Goal: Entertainment & Leisure: Consume media (video, audio)

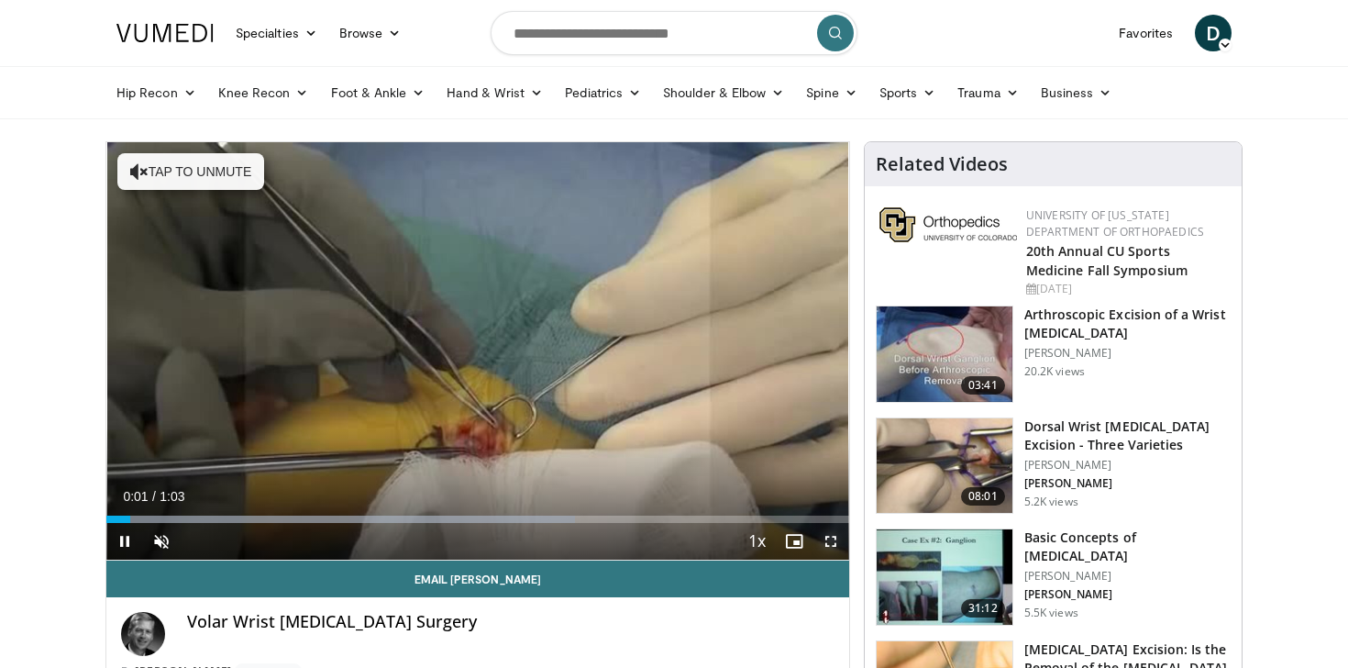
click at [830, 539] on span "Video Player" at bounding box center [831, 541] width 37 height 37
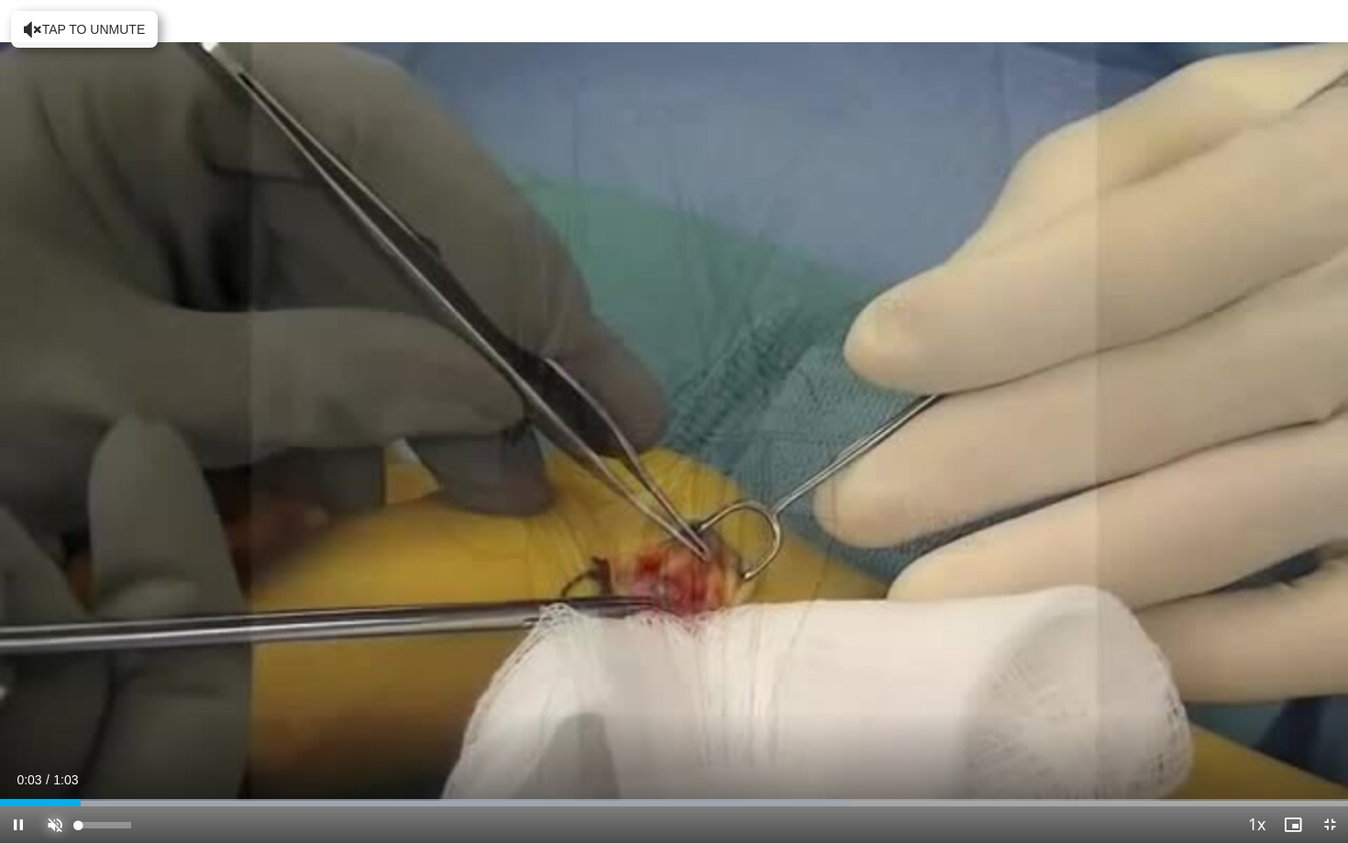
click at [54, 667] on span "Video Player" at bounding box center [55, 824] width 37 height 37
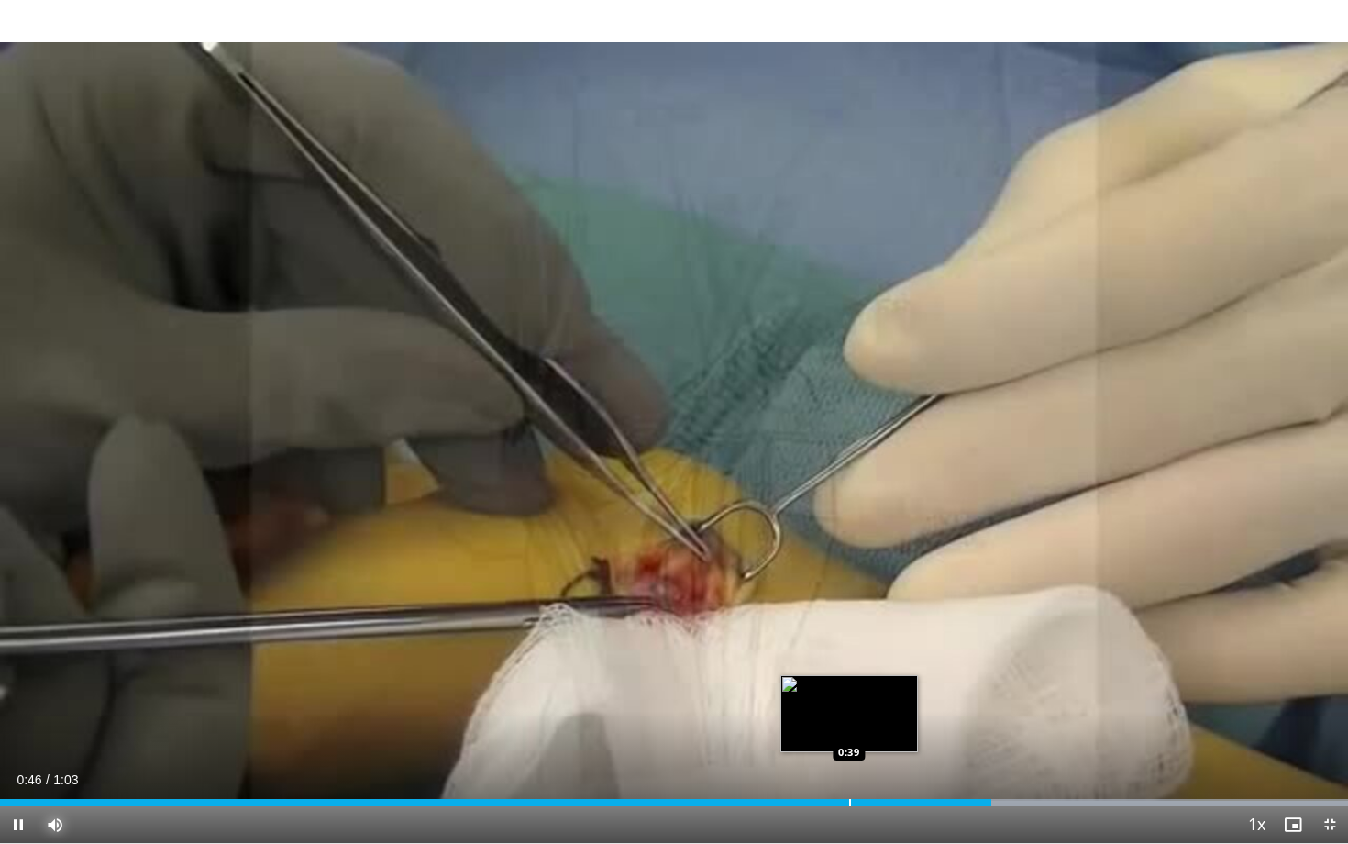
click at [849, 667] on div "Progress Bar" at bounding box center [850, 802] width 2 height 7
click at [827, 667] on div "Progress Bar" at bounding box center [828, 802] width 2 height 7
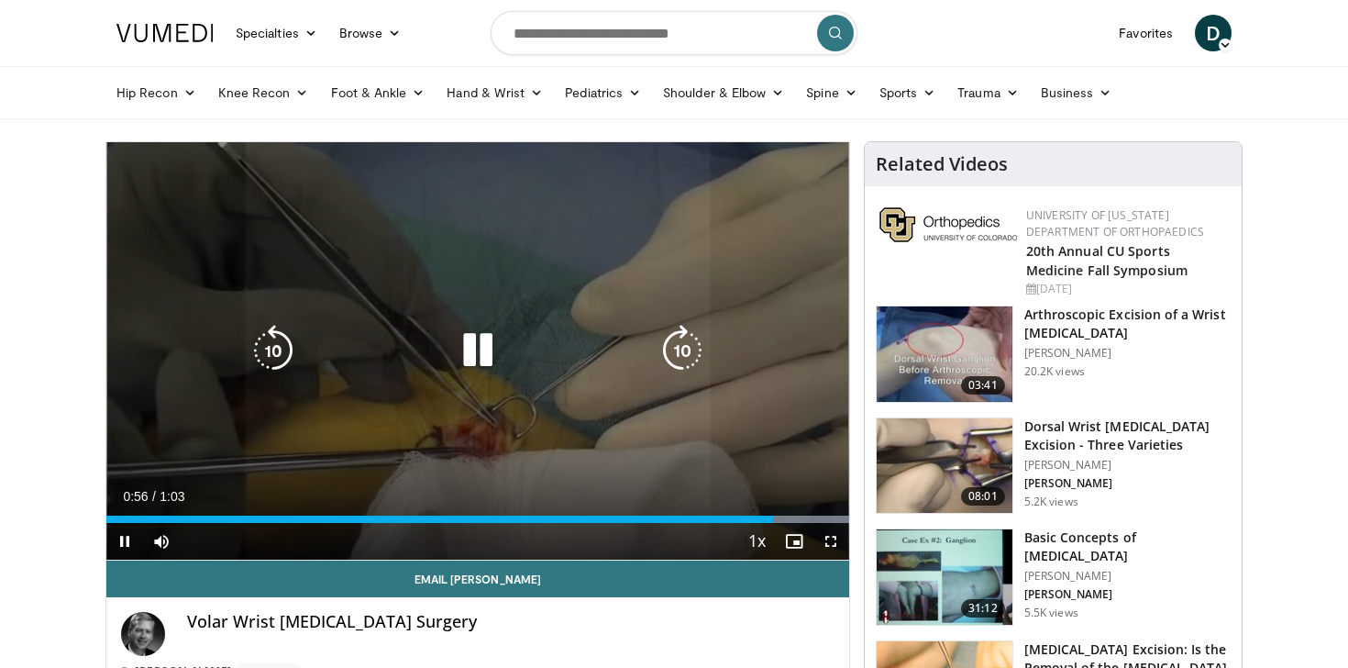
click at [490, 345] on icon "Video Player" at bounding box center [477, 350] width 51 height 51
